Goal: Check status: Check status

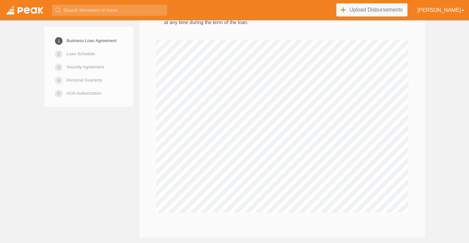
scroll to position [1332, 0]
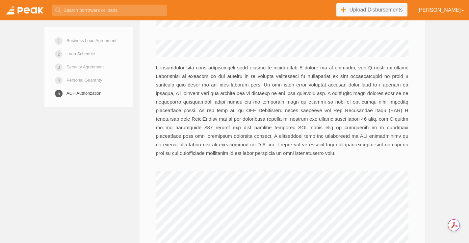
scroll to position [3792, 0]
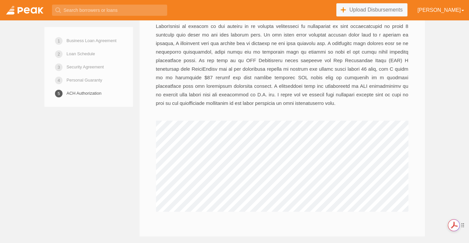
click at [463, 226] on icon at bounding box center [463, 225] width 5 height 5
click at [443, 226] on rect "Show Acrobat AI FAB View Settings" at bounding box center [444, 226] width 5 height 5
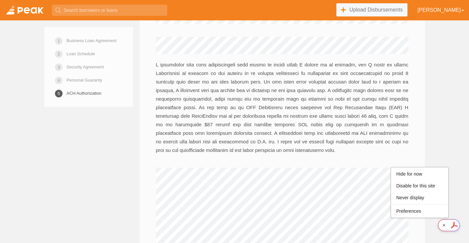
scroll to position [3710, 0]
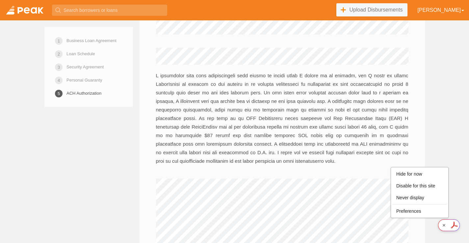
click at [431, 177] on li "Hide for now" at bounding box center [419, 174] width 54 height 11
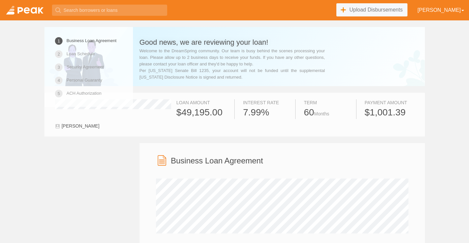
scroll to position [0, 0]
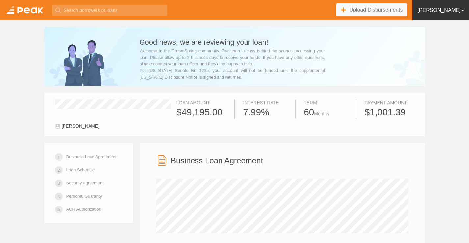
click at [456, 13] on link "[PERSON_NAME]" at bounding box center [441, 10] width 57 height 20
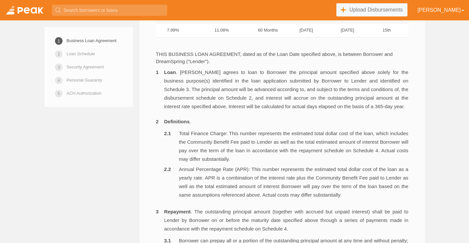
scroll to position [312, 0]
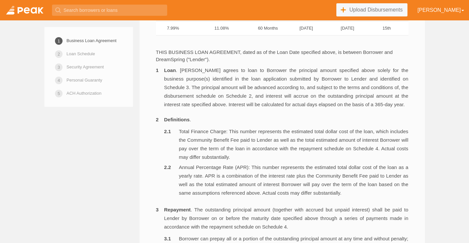
click at [29, 13] on link at bounding box center [24, 10] width 49 height 20
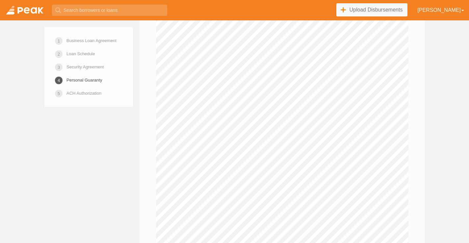
scroll to position [3124, 0]
click at [32, 14] on link at bounding box center [24, 10] width 49 height 20
